Goal: Find specific page/section: Find specific page/section

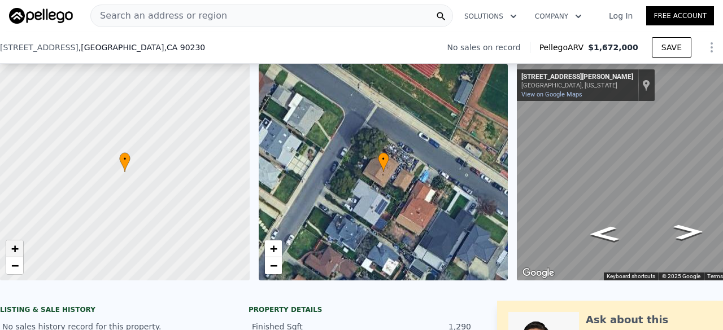
click at [12, 247] on span "+" at bounding box center [14, 249] width 7 height 14
drag, startPoint x: 131, startPoint y: 219, endPoint x: 162, endPoint y: 185, distance: 45.6
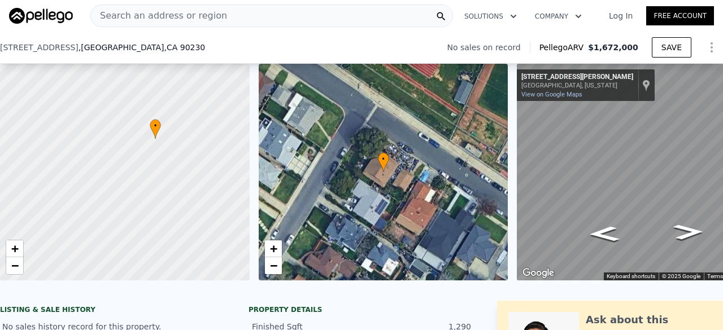
click at [162, 185] on div at bounding box center [124, 172] width 299 height 260
click at [11, 267] on span "−" at bounding box center [14, 266] width 7 height 14
drag, startPoint x: 115, startPoint y: 241, endPoint x: 94, endPoint y: 234, distance: 21.3
click at [94, 234] on div at bounding box center [124, 172] width 299 height 260
type input "$ 29,997"
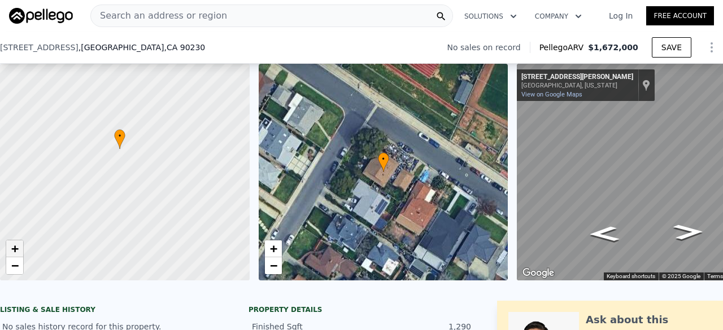
click at [12, 250] on span "+" at bounding box center [14, 249] width 7 height 14
drag, startPoint x: 147, startPoint y: 186, endPoint x: 200, endPoint y: 249, distance: 82.1
click at [200, 249] on div at bounding box center [127, 176] width 299 height 260
drag, startPoint x: 144, startPoint y: 146, endPoint x: 211, endPoint y: 255, distance: 128.1
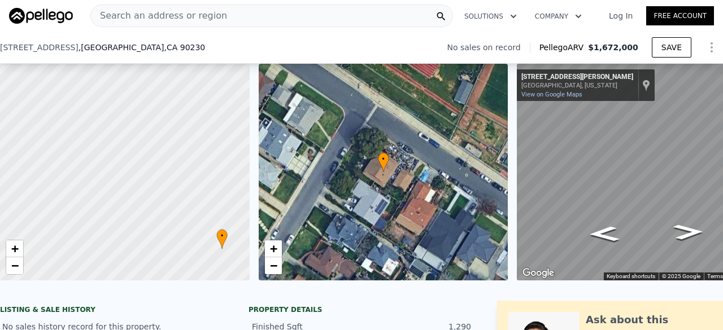
click at [211, 255] on div at bounding box center [125, 173] width 299 height 260
click at [15, 239] on div at bounding box center [124, 172] width 299 height 260
click at [15, 245] on span "+" at bounding box center [14, 249] width 7 height 14
drag, startPoint x: 97, startPoint y: 255, endPoint x: 11, endPoint y: 186, distance: 109.6
click at [11, 186] on div at bounding box center [124, 172] width 299 height 260
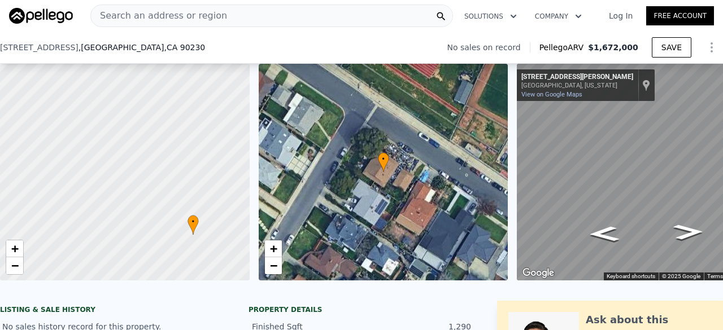
drag, startPoint x: 94, startPoint y: 249, endPoint x: 53, endPoint y: 225, distance: 46.8
click at [53, 225] on div at bounding box center [124, 172] width 299 height 260
click at [17, 273] on link "−" at bounding box center [14, 266] width 17 height 17
drag, startPoint x: 190, startPoint y: 161, endPoint x: 188, endPoint y: 36, distance: 125.4
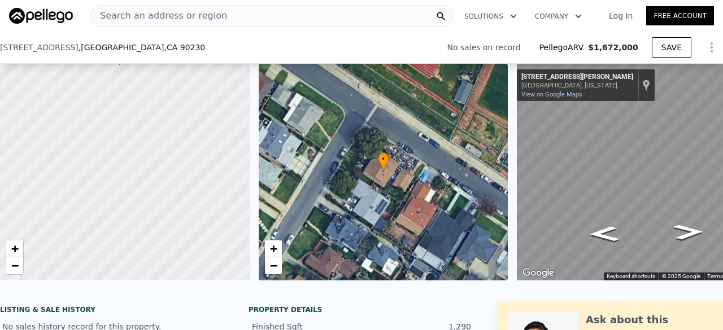
drag, startPoint x: 166, startPoint y: 187, endPoint x: 130, endPoint y: 177, distance: 37.0
click at [130, 177] on div at bounding box center [124, 172] width 299 height 260
click at [17, 273] on link "−" at bounding box center [14, 266] width 17 height 17
drag, startPoint x: 95, startPoint y: 221, endPoint x: 81, endPoint y: 82, distance: 139.7
click at [81, 82] on div at bounding box center [124, 172] width 299 height 260
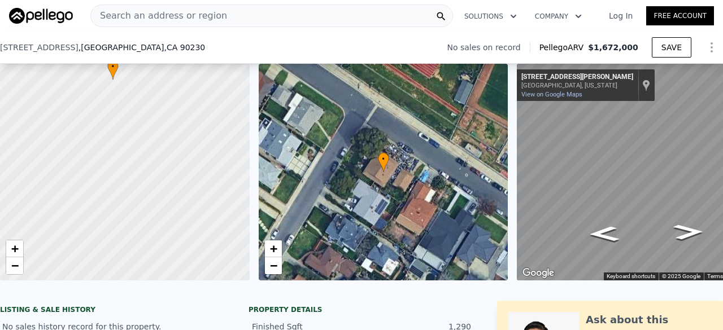
drag, startPoint x: 101, startPoint y: 128, endPoint x: 143, endPoint y: 321, distance: 197.7
drag, startPoint x: 136, startPoint y: 234, endPoint x: 102, endPoint y: 156, distance: 85.0
click at [102, 156] on div at bounding box center [124, 172] width 299 height 260
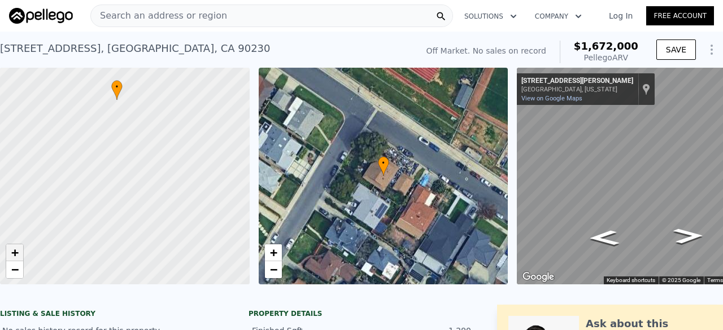
click at [15, 254] on span "+" at bounding box center [14, 253] width 7 height 14
drag, startPoint x: 162, startPoint y: 208, endPoint x: 102, endPoint y: 179, distance: 67.2
click at [102, 179] on div at bounding box center [124, 176] width 299 height 260
click at [15, 253] on span "+" at bounding box center [14, 253] width 7 height 14
drag, startPoint x: 98, startPoint y: 196, endPoint x: 264, endPoint y: 357, distance: 231.3
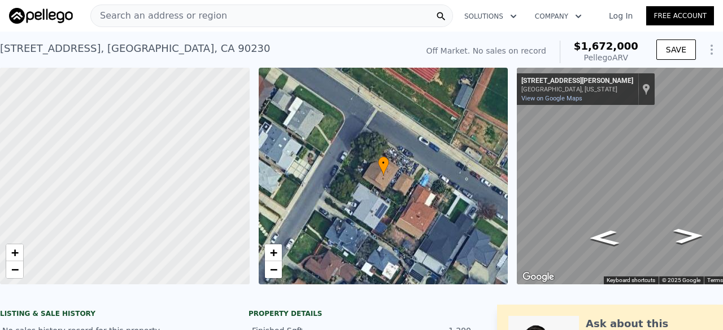
click at [264, 330] on html "Search an address or region Solutions Company Open main menu Log In Free Accoun…" at bounding box center [361, 165] width 723 height 330
drag, startPoint x: 137, startPoint y: 179, endPoint x: 150, endPoint y: 269, distance: 91.4
click at [150, 269] on div at bounding box center [124, 176] width 299 height 260
click at [18, 274] on span "−" at bounding box center [14, 270] width 7 height 14
drag, startPoint x: 123, startPoint y: 225, endPoint x: 47, endPoint y: 173, distance: 91.8
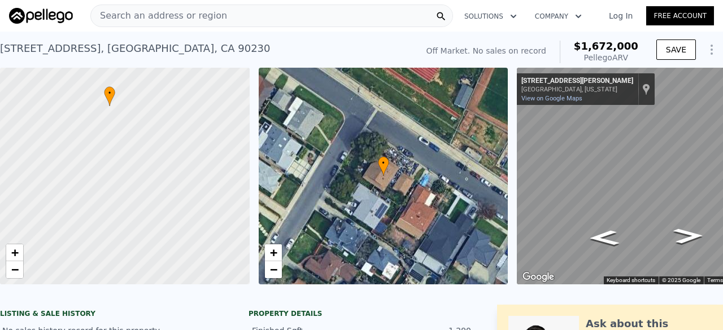
click at [47, 173] on div at bounding box center [110, 168] width 299 height 260
drag, startPoint x: 110, startPoint y: 204, endPoint x: 86, endPoint y: 147, distance: 62.0
click at [86, 147] on div at bounding box center [122, 171] width 299 height 260
drag, startPoint x: 164, startPoint y: 108, endPoint x: 201, endPoint y: 320, distance: 214.4
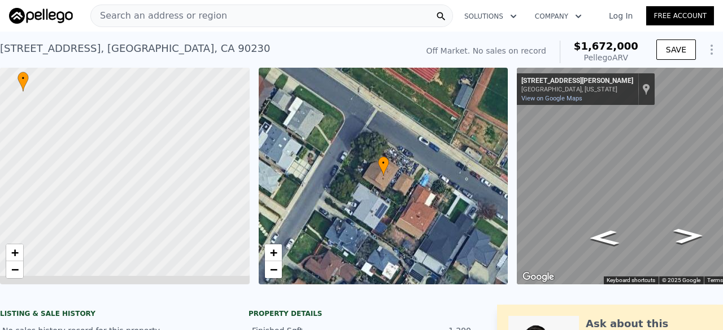
drag, startPoint x: 182, startPoint y: 213, endPoint x: 130, endPoint y: 77, distance: 145.7
click at [130, 77] on div at bounding box center [117, 146] width 299 height 260
drag, startPoint x: 154, startPoint y: 193, endPoint x: 174, endPoint y: 55, distance: 139.3
drag, startPoint x: 161, startPoint y: 143, endPoint x: 184, endPoint y: 124, distance: 30.1
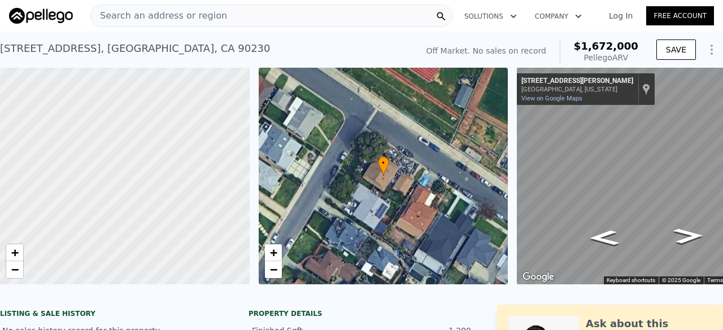
click at [184, 124] on div at bounding box center [125, 175] width 299 height 260
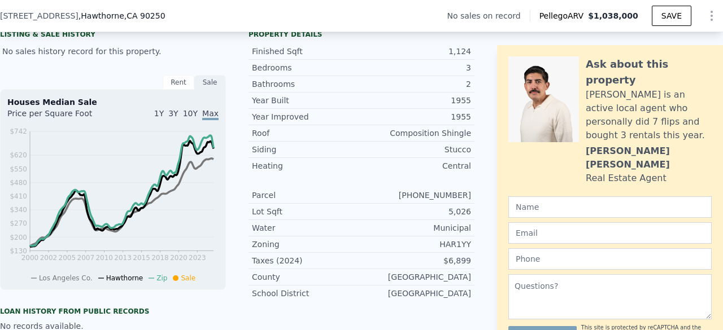
scroll to position [274, 0]
